Goal: Task Accomplishment & Management: Use online tool/utility

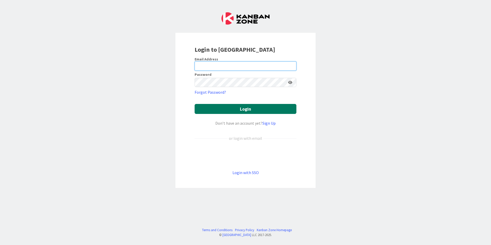
type input "[EMAIL_ADDRESS][DOMAIN_NAME]"
click at [237, 110] on button "Login" at bounding box center [246, 109] width 102 height 10
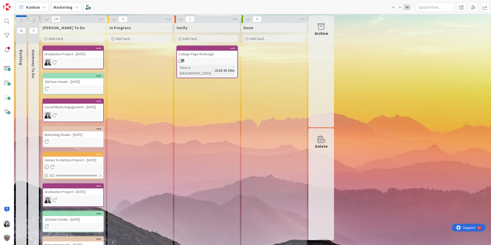
click at [34, 19] on icon at bounding box center [34, 21] width 6 height 6
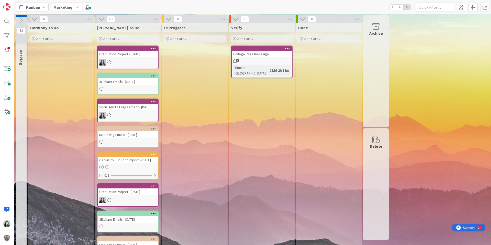
click at [34, 19] on icon at bounding box center [35, 19] width 6 height 6
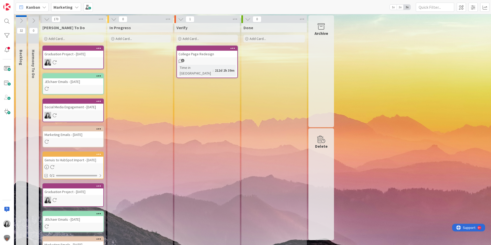
click at [47, 19] on icon at bounding box center [47, 19] width 6 height 6
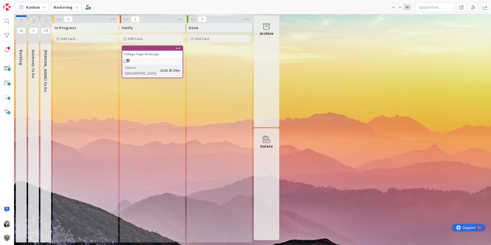
click at [47, 19] on icon at bounding box center [46, 21] width 6 height 6
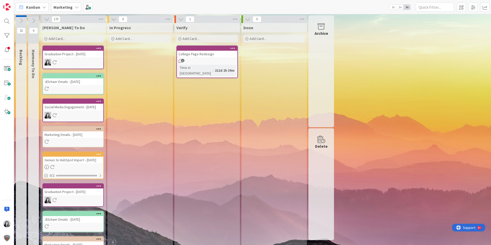
click at [68, 36] on div "Add Card..." at bounding box center [72, 39] width 61 height 8
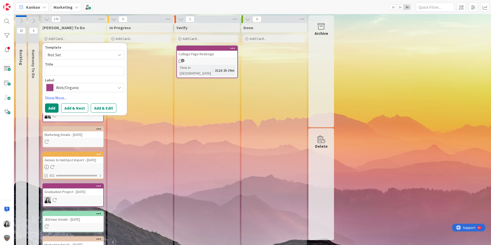
type textarea "x"
type textarea "T"
type textarea "x"
type textarea "Te"
type textarea "x"
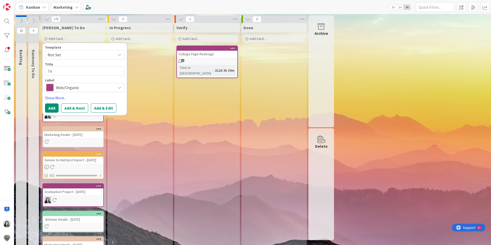
type textarea "Tee"
type textarea "x"
type textarea "Teen"
type textarea "x"
type textarea "Teen Mo"
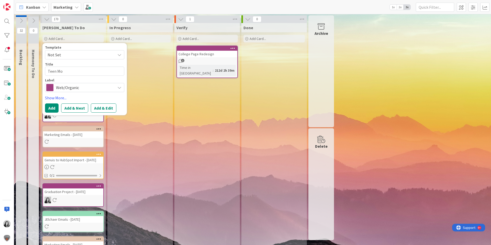
type textarea "x"
type textarea "Teen Mom"
type textarea "x"
type textarea "Teen Mom"
type textarea "x"
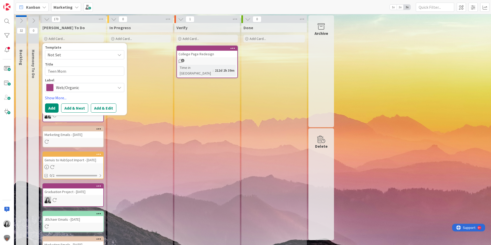
type textarea "Teen Mom L"
type textarea "x"
type textarea "Teen Mom Li"
type textarea "x"
type textarea "Teen Mom Lis"
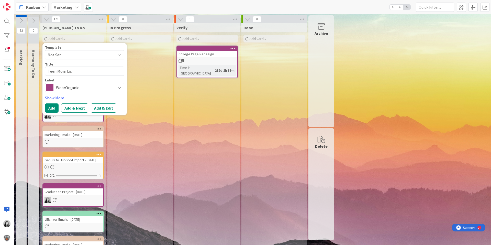
type textarea "x"
type textarea "Teen Mom List"
type textarea "x"
type textarea "Teen Mom List"
type textarea "x"
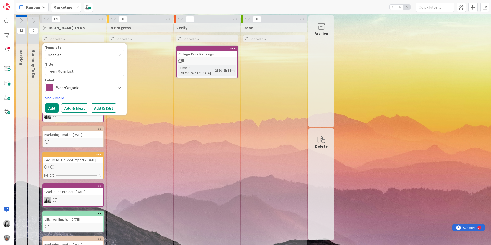
type textarea "Teen Mom List ("
type textarea "x"
type textarea "Teen Mom List (U"
type textarea "x"
type textarea "Teen Mom List (Un"
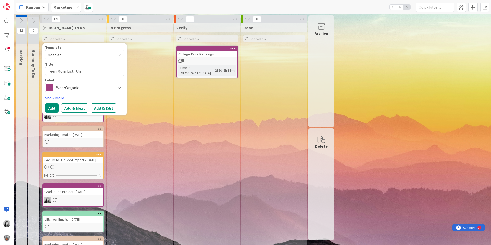
type textarea "x"
type textarea "Teen Mom List (U"
type textarea "x"
type textarea "Teen Mom List ("
type textarea "x"
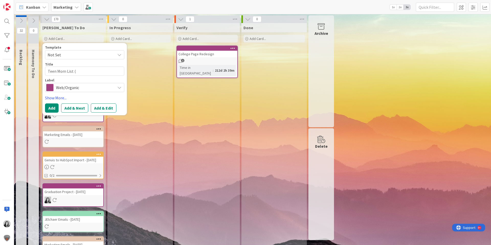
type textarea "Teen Mom List"
type textarea "x"
type textarea "C"
type textarea "x"
type textarea "Co"
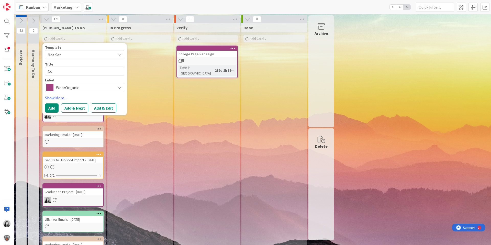
type textarea "x"
type textarea "Coo"
type textarea "x"
type textarea "Cook"
type textarea "x"
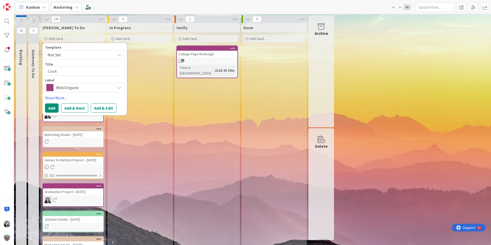
type textarea "Cooki"
type textarea "x"
type textarea "Cookin"
type textarea "x"
type textarea "Cooking"
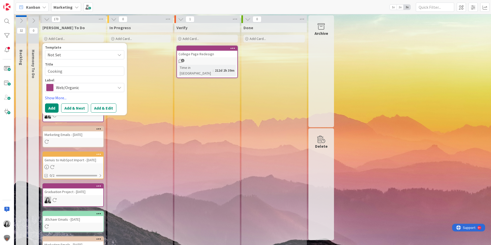
type textarea "x"
type textarea "Cooking"
type textarea "x"
type textarea "Cooking f"
type textarea "x"
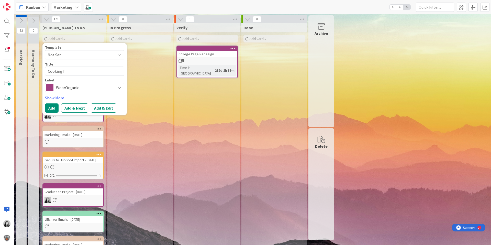
type textarea "Cooking fo"
type textarea "x"
type textarea "Cooking for"
type textarea "x"
type textarea "Cooking for"
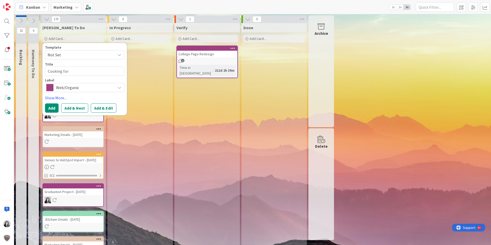
type textarea "x"
type textarea "Cooking for T"
type textarea "x"
type textarea "Cooking for Tw"
type textarea "x"
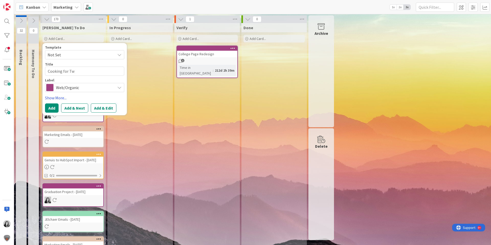
type textarea "Cooking for Two"
type textarea "x"
type textarea "Cooking for Two"
type textarea "x"
type textarea "Cooking for Two"
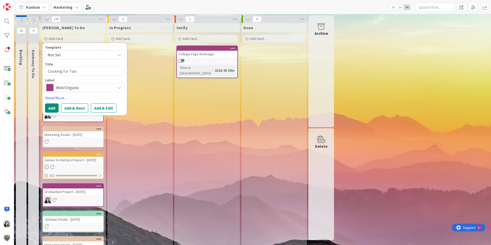
click at [73, 92] on div "Web/Organic" at bounding box center [84, 87] width 79 height 9
type textarea "x"
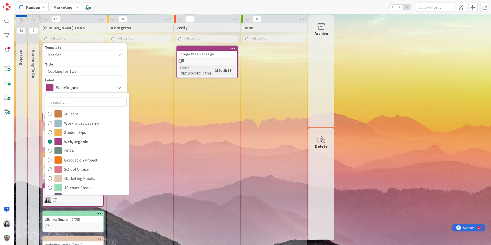
click at [78, 80] on div "Label" at bounding box center [84, 80] width 79 height 4
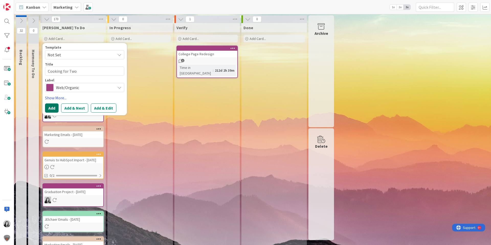
click at [53, 109] on button "Add" at bounding box center [52, 107] width 14 height 9
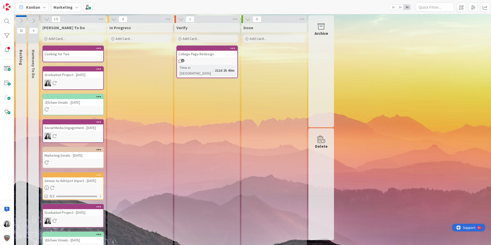
click at [35, 20] on icon at bounding box center [34, 21] width 6 height 6
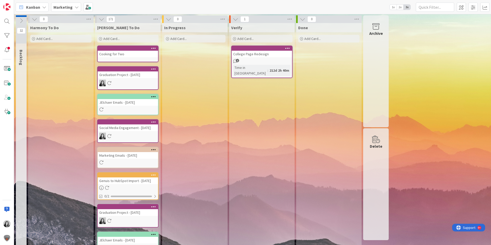
click at [116, 57] on div "Cooking for Two" at bounding box center [128, 54] width 60 height 7
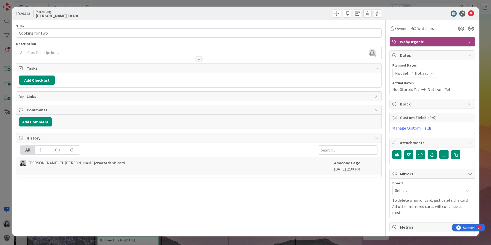
click at [68, 51] on div "[PERSON_NAME] El-[PERSON_NAME] just joined" at bounding box center [198, 52] width 365 height 13
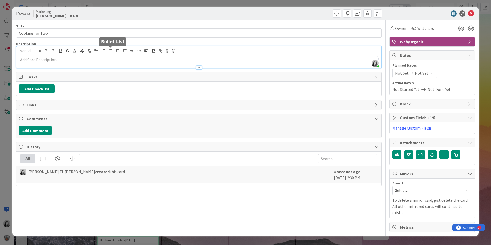
drag, startPoint x: 111, startPoint y: 52, endPoint x: 114, endPoint y: 52, distance: 2.8
click at [111, 51] on icon "button" at bounding box center [110, 51] width 5 height 5
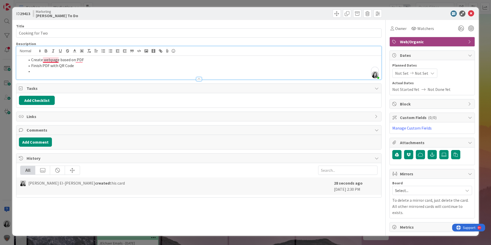
click at [52, 61] on li "Create webpage based on PDF" at bounding box center [202, 60] width 354 height 6
click at [76, 69] on li "To enrich screen reader interactions, please activate Accessibility in Grammarl…" at bounding box center [202, 71] width 354 height 6
click at [42, 74] on div at bounding box center [198, 76] width 365 height 5
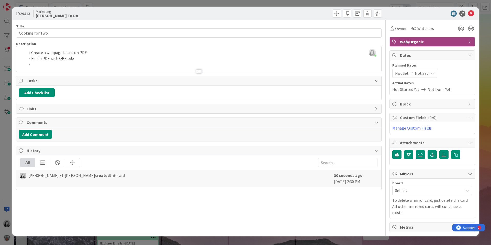
click at [43, 64] on div at bounding box center [198, 65] width 365 height 13
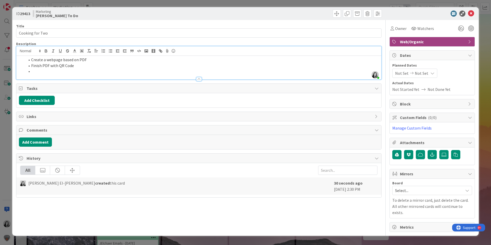
click at [47, 71] on li "To enrich screen reader interactions, please activate Accessibility in Grammarl…" at bounding box center [202, 71] width 354 height 6
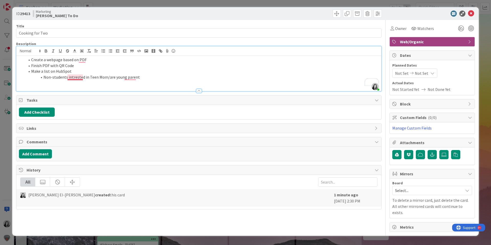
click at [69, 77] on li "Non-students intrested in Teen Mom/are young parent" at bounding box center [202, 77] width 354 height 6
click at [135, 79] on li "Non-students interested in Teen Mom/are young parent" at bounding box center [202, 77] width 354 height 6
click at [132, 77] on li "Non-students interested in Teen Mom/are young parent" at bounding box center [202, 77] width 354 height 6
click at [148, 80] on li "Non-students interested in Teen Mom/are young parent" at bounding box center [202, 77] width 354 height 6
click at [129, 78] on li "Non-students interested in Teen Mom/are young parent" at bounding box center [202, 77] width 354 height 6
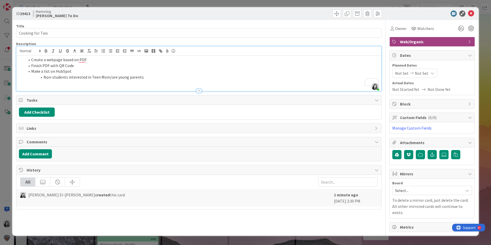
click at [81, 84] on p "To enrich screen reader interactions, please activate Accessibility in Grammarl…" at bounding box center [199, 83] width 360 height 6
click at [152, 77] on li "Non-students interested in Teen Mom/are young parents" at bounding box center [202, 77] width 354 height 6
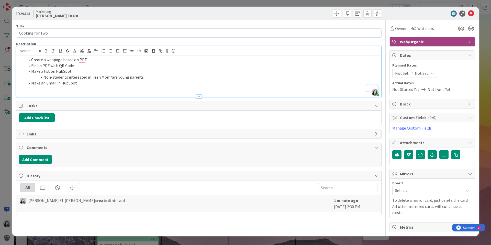
click at [85, 81] on li "Make an Email in HubSpot" at bounding box center [202, 83] width 354 height 6
click at [80, 60] on li "Create a webpage based on a PDF" at bounding box center [202, 60] width 354 height 6
click at [77, 82] on li "Make an Email in HubSpot" at bounding box center [202, 83] width 354 height 6
click at [147, 77] on li "Non-students interested in Teen Mom/are young parents" at bounding box center [202, 77] width 354 height 6
click at [56, 90] on li "Use copy from [PERSON_NAME] (see his email)" at bounding box center [202, 89] width 354 height 6
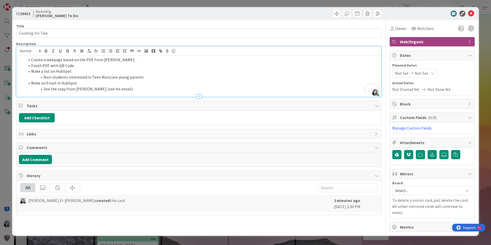
click at [118, 84] on li "Make an Email in HubSpot" at bounding box center [202, 83] width 354 height 6
click at [119, 89] on li "Use the copy from [PERSON_NAME] (see his email)" at bounding box center [202, 89] width 354 height 6
click at [201, 97] on div at bounding box center [199, 96] width 6 height 4
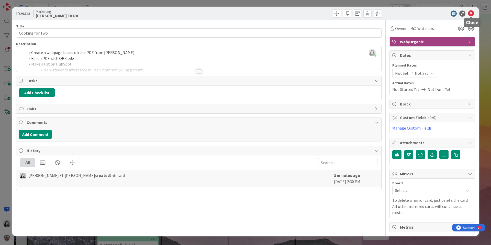
click at [474, 15] on icon at bounding box center [471, 13] width 6 height 6
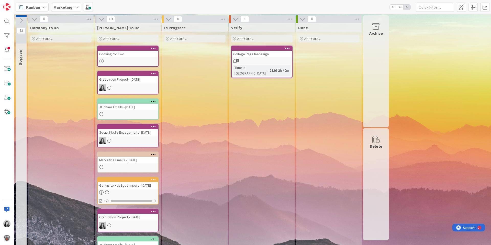
click at [87, 20] on icon at bounding box center [88, 19] width 7 height 8
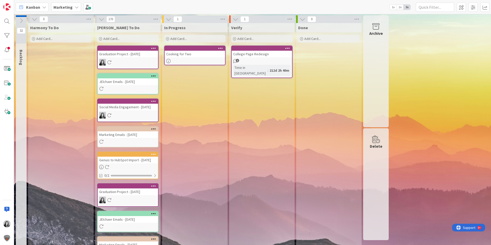
click at [170, 60] on icon at bounding box center [168, 61] width 4 height 4
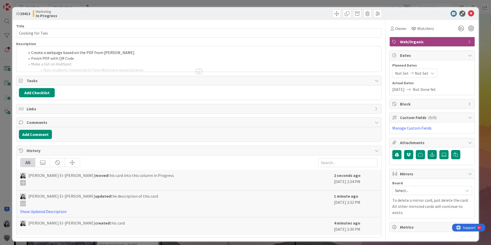
click at [64, 67] on div at bounding box center [198, 65] width 365 height 13
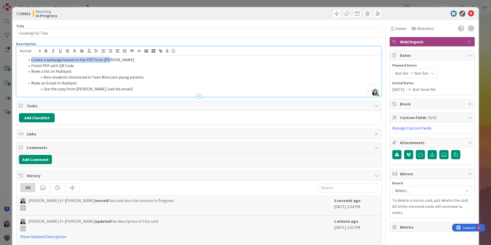
drag, startPoint x: 104, startPoint y: 61, endPoint x: 27, endPoint y: 58, distance: 76.6
click at [27, 58] on li "Create a webpage based on the PDF from [PERSON_NAME]" at bounding box center [202, 60] width 354 height 6
copy li "Create a webpage based on the PDF from [PERSON_NAME]"
click at [38, 117] on button "Add Checklist" at bounding box center [37, 117] width 36 height 9
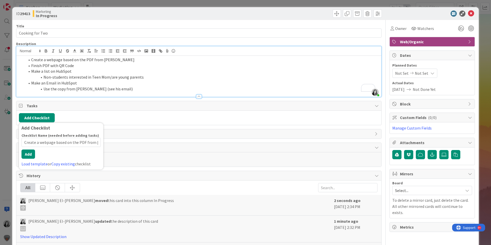
scroll to position [0, 3]
type input "Create a webpage based on the PDF from [PERSON_NAME]"
click at [26, 158] on button "Add" at bounding box center [28, 153] width 14 height 9
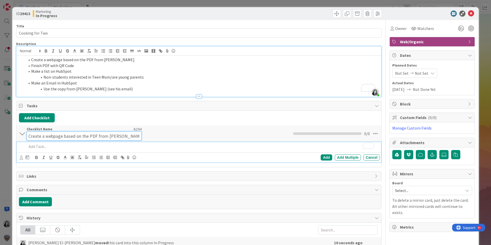
click at [46, 132] on input "Create a webpage based on the PDF from [PERSON_NAME]" at bounding box center [84, 135] width 115 height 9
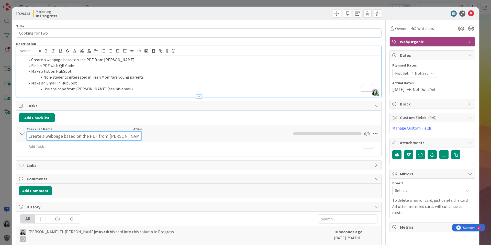
click at [46, 132] on input "Create a webpage based on the PDF from [PERSON_NAME]" at bounding box center [84, 135] width 115 height 9
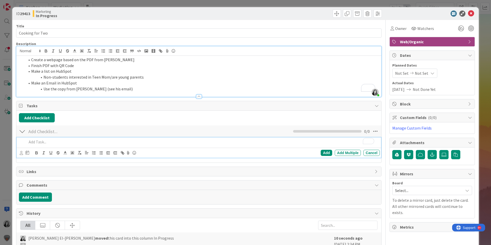
click at [52, 150] on div "Add Add Multiple Cancel" at bounding box center [199, 147] width 365 height 20
drag, startPoint x: 111, startPoint y: 60, endPoint x: 30, endPoint y: 61, distance: 81.4
click at [30, 61] on li "Create a webpage based on the PDF from [PERSON_NAME]" at bounding box center [202, 60] width 354 height 6
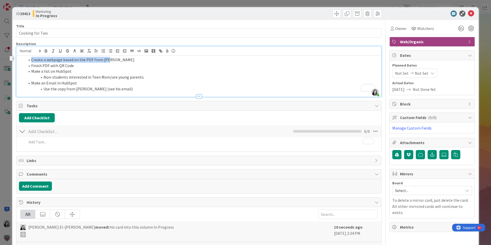
copy li "Create a webpage based on the PDF from [PERSON_NAME]"
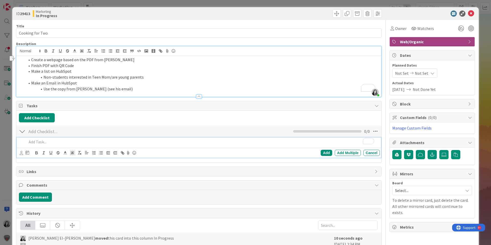
click at [44, 142] on p "To enrich screen reader interactions, please activate Accessibility in Grammarl…" at bounding box center [202, 142] width 351 height 6
click at [321, 150] on div "Add" at bounding box center [327, 153] width 12 height 6
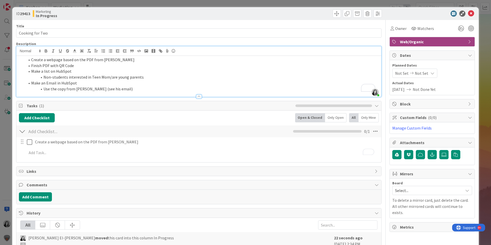
click at [86, 71] on li "Make a list on HubSpot" at bounding box center [202, 71] width 354 height 6
drag, startPoint x: 72, startPoint y: 66, endPoint x: 30, endPoint y: 66, distance: 41.7
click at [30, 66] on li "Finish PDF with QR Code" at bounding box center [202, 66] width 354 height 6
copy li "Finish PDF with QR Code"
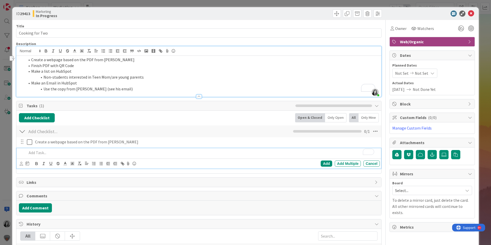
click at [75, 151] on p "To enrich screen reader interactions, please activate Accessibility in Grammarl…" at bounding box center [202, 153] width 351 height 6
click at [75, 75] on li "Non-students interested in Teen Mom/are young parents" at bounding box center [202, 77] width 354 height 6
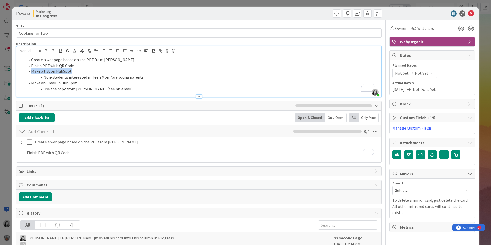
drag, startPoint x: 71, startPoint y: 69, endPoint x: 30, endPoint y: 69, distance: 41.4
click at [30, 69] on li "Make a list on HubSpot" at bounding box center [202, 71] width 354 height 6
copy li "Make a list on HubSpot"
click at [68, 159] on div "Create a webpage based on the PDF from [PERSON_NAME] Update Cancel Finish PDF w…" at bounding box center [199, 148] width 360 height 22
click at [78, 116] on div "Add Checklist Back Open & Closed Only Open All Only Mine" at bounding box center [199, 117] width 360 height 9
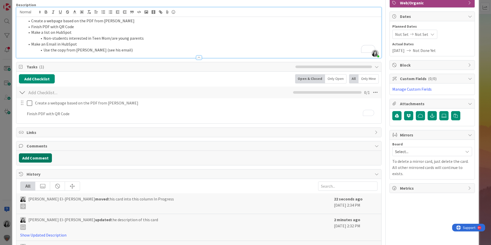
scroll to position [51, 0]
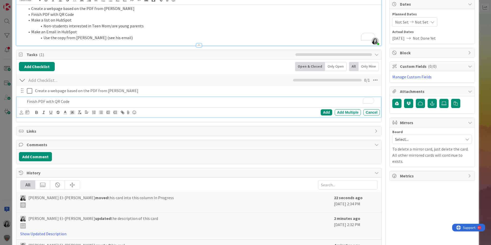
click at [36, 100] on p "Finish PDF with QR Code" at bounding box center [202, 102] width 351 height 6
click at [323, 108] on div "Add Add Multiple Cancel" at bounding box center [199, 112] width 365 height 10
click at [323, 111] on div "Add" at bounding box center [327, 112] width 12 height 6
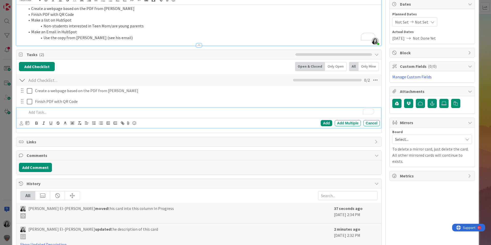
click at [81, 113] on p "To enrich screen reader interactions, please activate Accessibility in Grammarl…" at bounding box center [202, 112] width 351 height 6
click at [328, 122] on div "Add" at bounding box center [327, 123] width 12 height 6
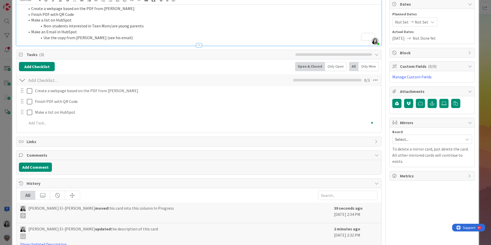
scroll to position [0, 0]
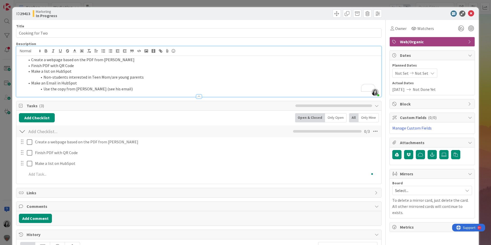
click at [69, 84] on li "Make an Email in HubSpot" at bounding box center [202, 83] width 354 height 6
drag, startPoint x: 76, startPoint y: 84, endPoint x: 28, endPoint y: 84, distance: 47.3
click at [28, 84] on li "Make an Email in HubSpot" at bounding box center [202, 83] width 354 height 6
copy li "Make an Email in HubSpot"
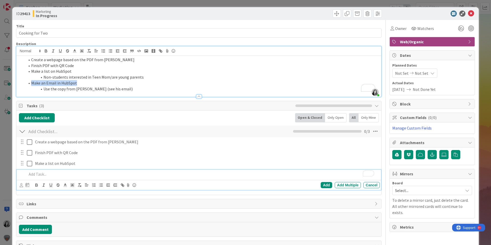
click at [81, 175] on p "To enrich screen reader interactions, please activate Accessibility in Grammarl…" at bounding box center [202, 174] width 351 height 6
click at [322, 183] on div "Add" at bounding box center [327, 185] width 12 height 6
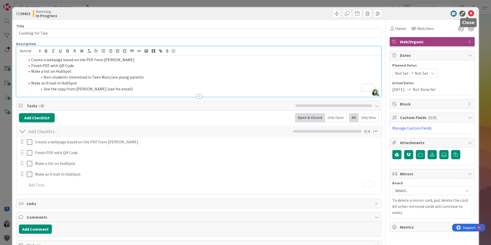
click at [468, 13] on icon at bounding box center [471, 13] width 6 height 6
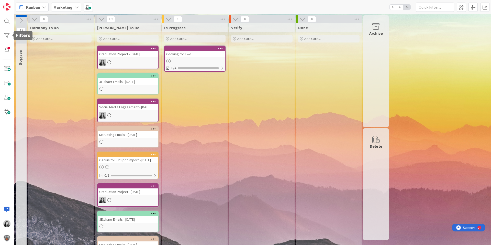
drag, startPoint x: 430, startPoint y: 71, endPoint x: 409, endPoint y: 111, distance: 45.7
drag, startPoint x: 444, startPoint y: 159, endPoint x: 474, endPoint y: 118, distance: 50.6
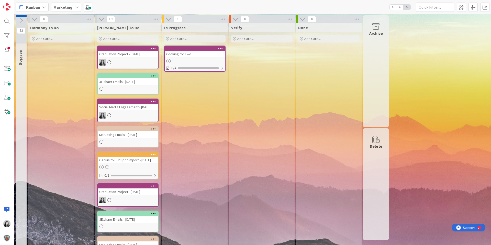
drag, startPoint x: 436, startPoint y: 35, endPoint x: 429, endPoint y: 91, distance: 56.7
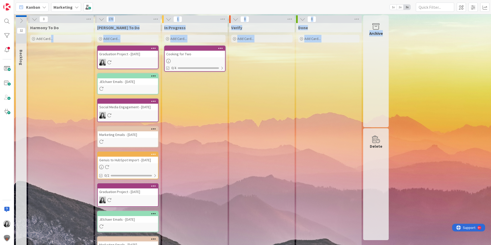
drag, startPoint x: 425, startPoint y: 129, endPoint x: 51, endPoint y: 51, distance: 382.5
drag, startPoint x: 417, startPoint y: 127, endPoint x: 431, endPoint y: 189, distance: 62.8
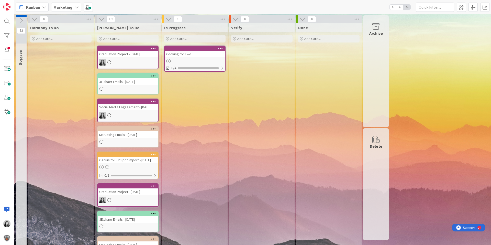
click at [196, 59] on div at bounding box center [195, 61] width 60 height 4
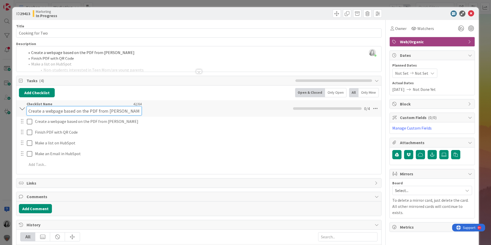
click at [104, 109] on input "Create a webpage based on the PDF from [PERSON_NAME]" at bounding box center [84, 110] width 115 height 9
click at [104, 111] on input "Create a webpage based on the PDF from [PERSON_NAME]" at bounding box center [84, 110] width 115 height 9
type input "Cooking for Two"
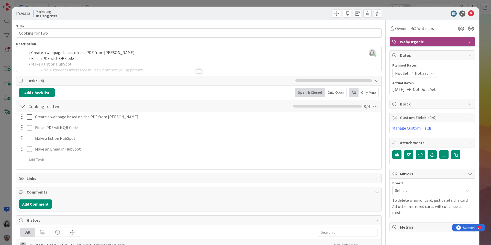
click at [347, 74] on div "Title 15 / 128 Cooking for Two Description [PERSON_NAME] El-[PERSON_NAME] joine…" at bounding box center [199, 203] width 366 height 367
click at [470, 17] on div "ID 29413 Marketing In Progress" at bounding box center [245, 13] width 467 height 13
click at [469, 16] on icon at bounding box center [471, 13] width 6 height 6
